Goal: Communication & Community: Ask a question

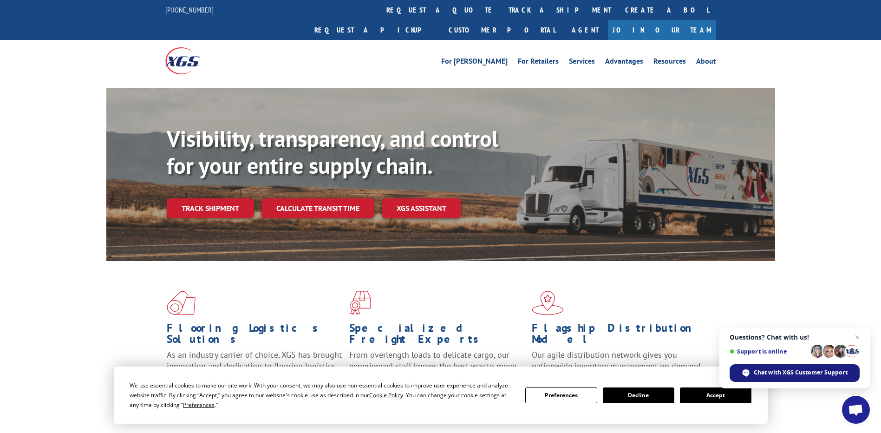
click at [771, 369] on span "Chat with XGS Customer Support" at bounding box center [801, 372] width 94 height 8
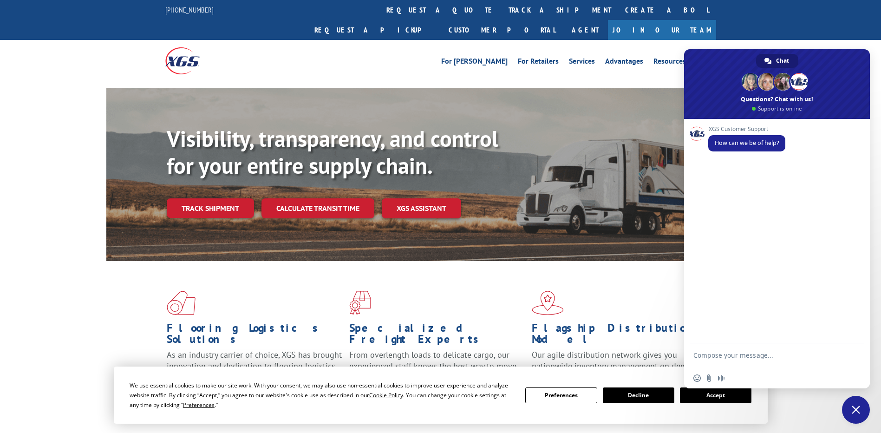
click at [745, 355] on textarea "Compose your message..." at bounding box center [766, 359] width 147 height 17
type textarea "track a pickup status"
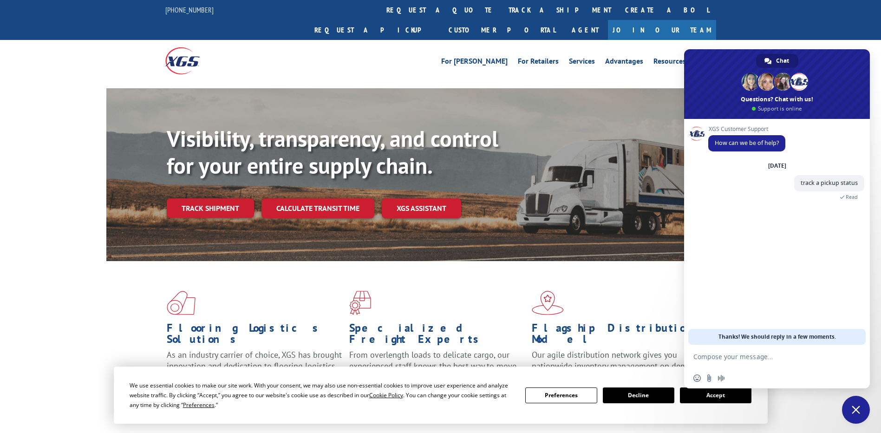
click at [764, 359] on textarea "Compose your message..." at bounding box center [766, 356] width 147 height 8
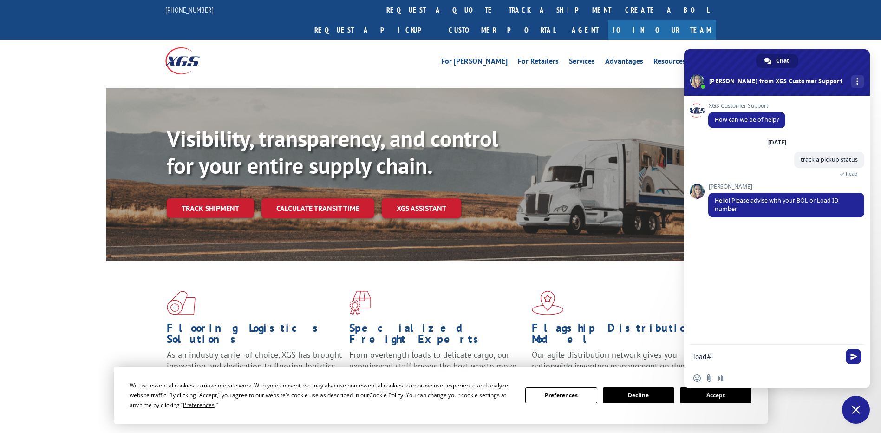
click at [716, 358] on textarea "load#" at bounding box center [766, 356] width 147 height 8
paste textarea "530117215"
click at [712, 356] on textarea "load#530117215 and" at bounding box center [766, 356] width 147 height 8
click at [772, 356] on textarea "load# 530117215 and" at bounding box center [766, 356] width 147 height 8
paste textarea "530148504"
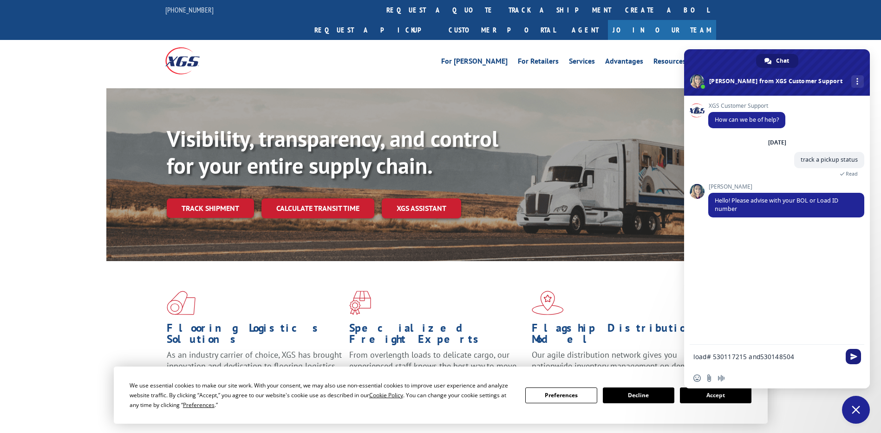
type textarea "load# 530117215 and530148504"
click at [855, 358] on span "Send" at bounding box center [853, 356] width 7 height 7
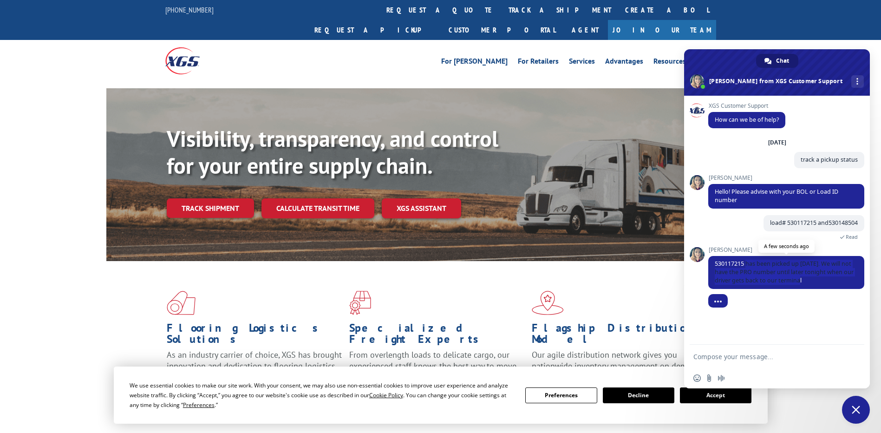
drag, startPoint x: 805, startPoint y: 283, endPoint x: 748, endPoint y: 262, distance: 60.7
click at [748, 262] on span "530117215 has been picked up [DATE]. We will not have the PRO number until late…" at bounding box center [786, 272] width 156 height 33
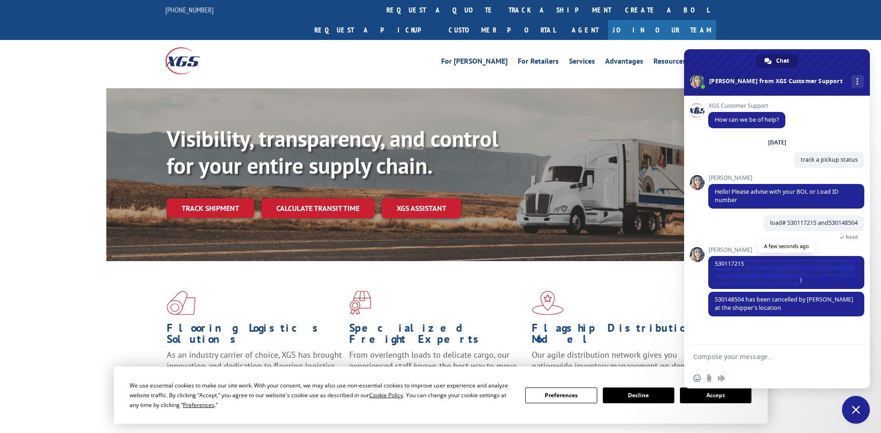
copy span "has been picked up [DATE]. We will not have the PRO number until later tonight …"
click at [782, 309] on span "530148504 has been cancelled by [PERSON_NAME] at the shipper's location" at bounding box center [786, 304] width 156 height 25
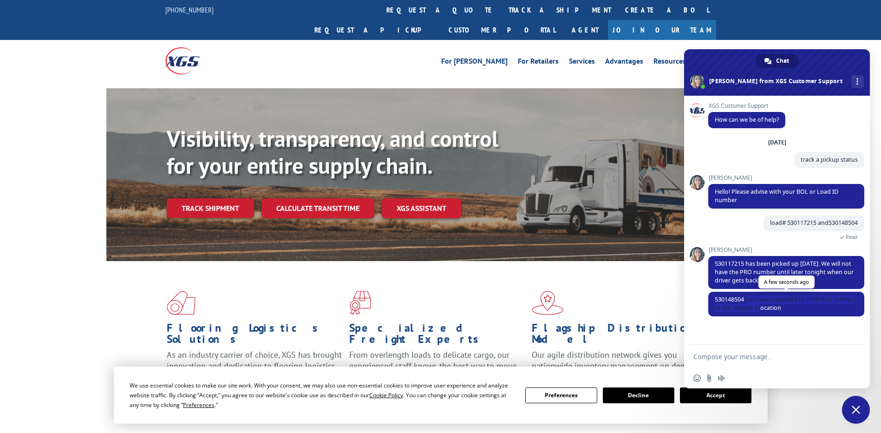
drag, startPoint x: 772, startPoint y: 307, endPoint x: 747, endPoint y: 300, distance: 26.3
click at [747, 300] on span "530148504 has been cancelled by [PERSON_NAME] at the shipper's location" at bounding box center [786, 304] width 156 height 25
copy span "has been cancelled by [PERSON_NAME] at the shipper's location"
click at [737, 297] on span "530148504 has been cancelled by [PERSON_NAME] at the shipper's location" at bounding box center [784, 303] width 138 height 16
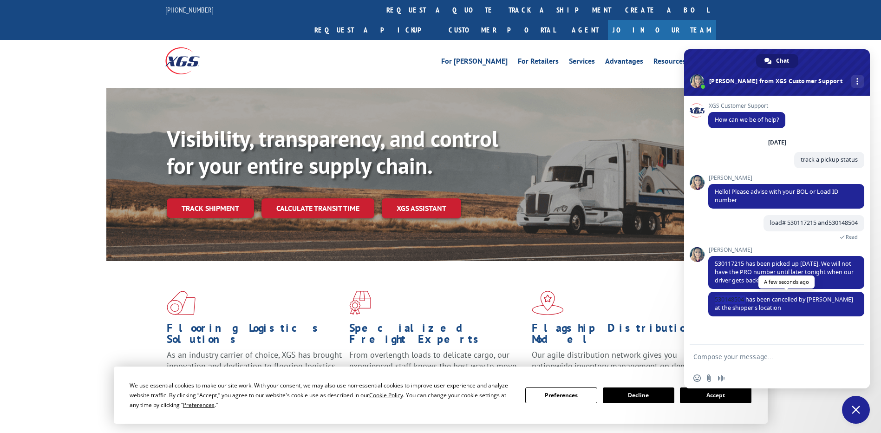
copy span "530148504"
click at [736, 355] on textarea "Compose your message..." at bounding box center [766, 356] width 147 height 8
paste textarea "530148504"
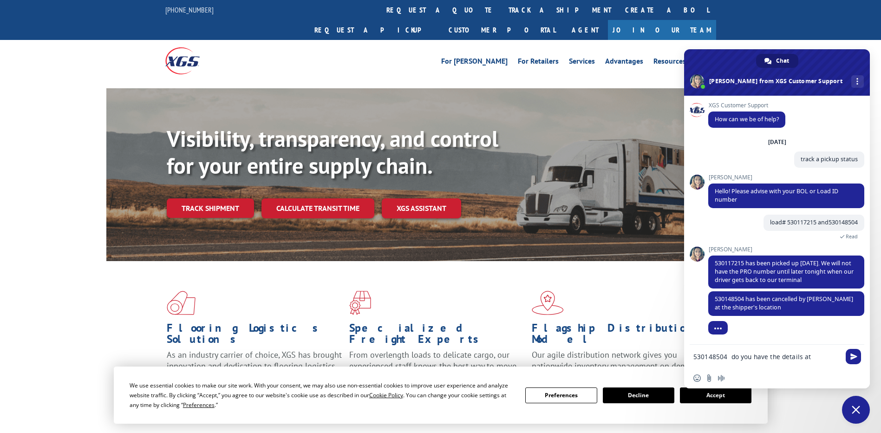
click at [825, 352] on textarea "530148504 do you have the details at" at bounding box center [766, 356] width 147 height 8
type textarea "530148504 do you have the details at what time the driver reach the location an…"
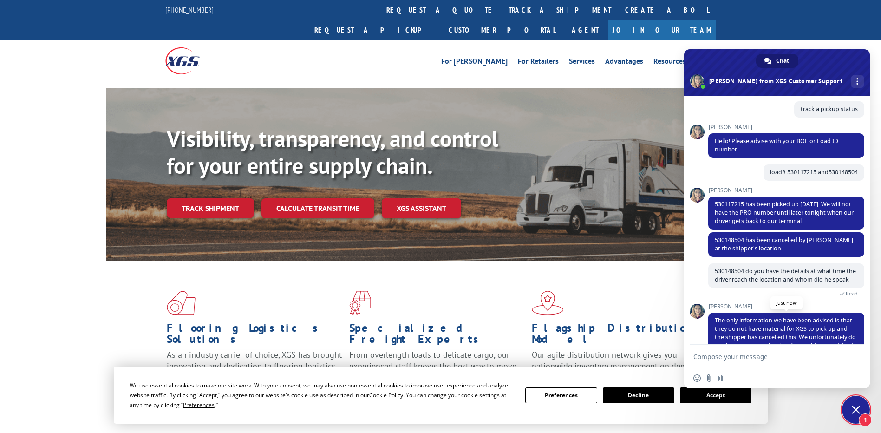
scroll to position [87, 0]
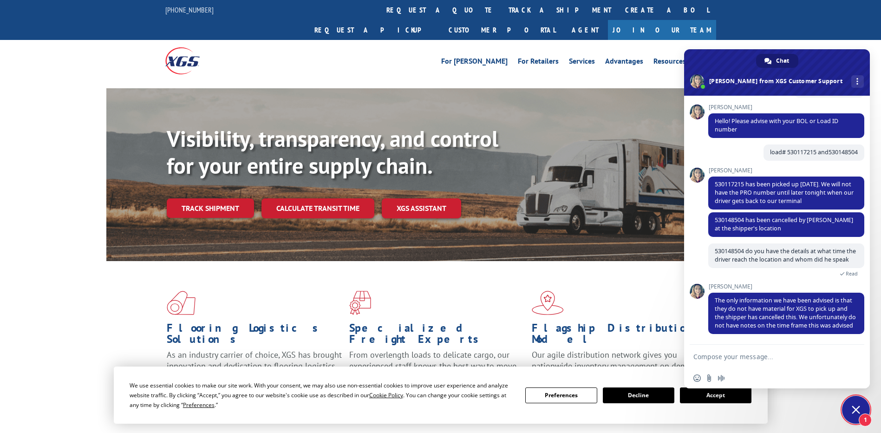
click at [769, 356] on textarea "Compose your message..." at bounding box center [766, 356] width 147 height 8
type textarea "ok. can we put it on board for [DATE]"
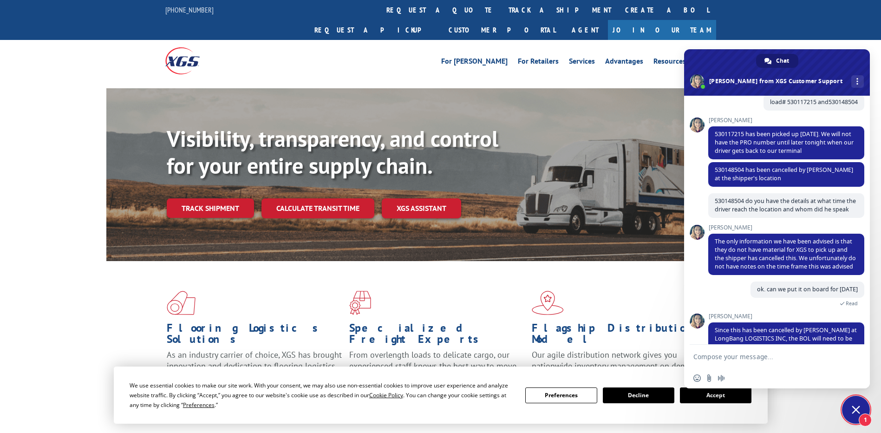
scroll to position [167, 0]
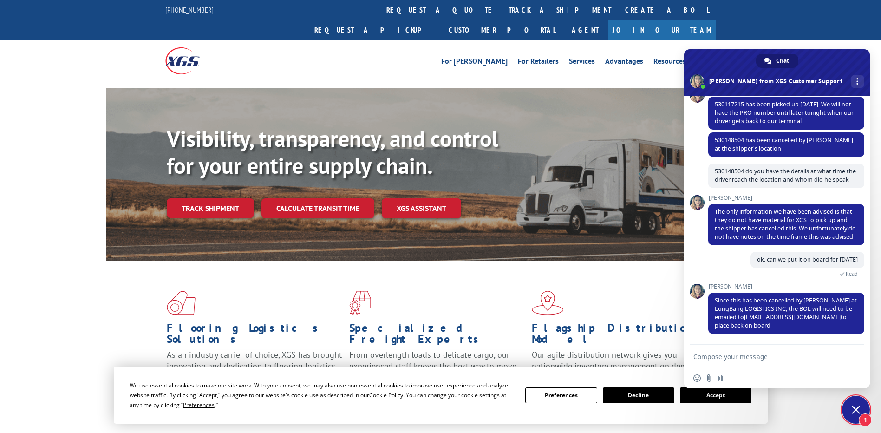
click at [730, 354] on textarea "Compose your message..." at bounding box center [766, 356] width 147 height 8
type textarea "ok. Thanks for your help"
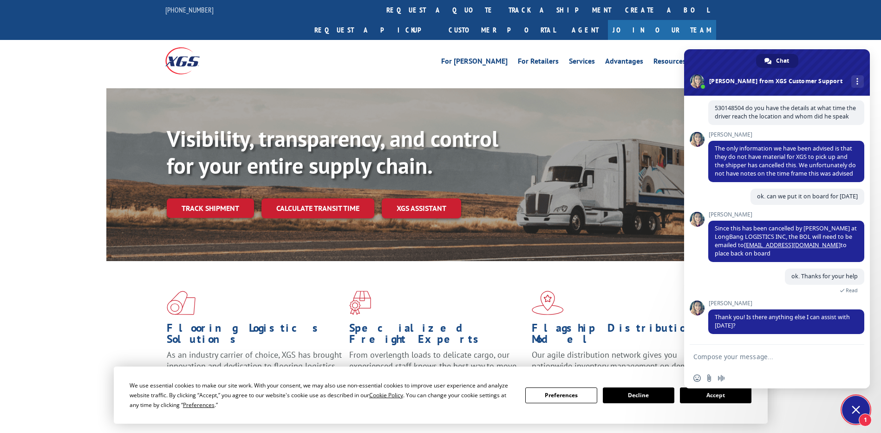
scroll to position [137, 0]
